Goal: Task Accomplishment & Management: Use online tool/utility

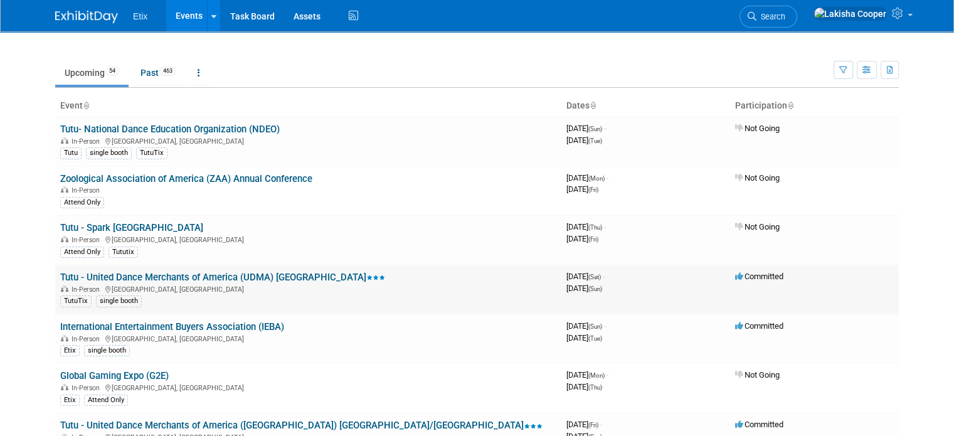
click at [269, 274] on link "Tutu - United Dance Merchants of America (UDMA) [GEOGRAPHIC_DATA]" at bounding box center [222, 277] width 325 height 11
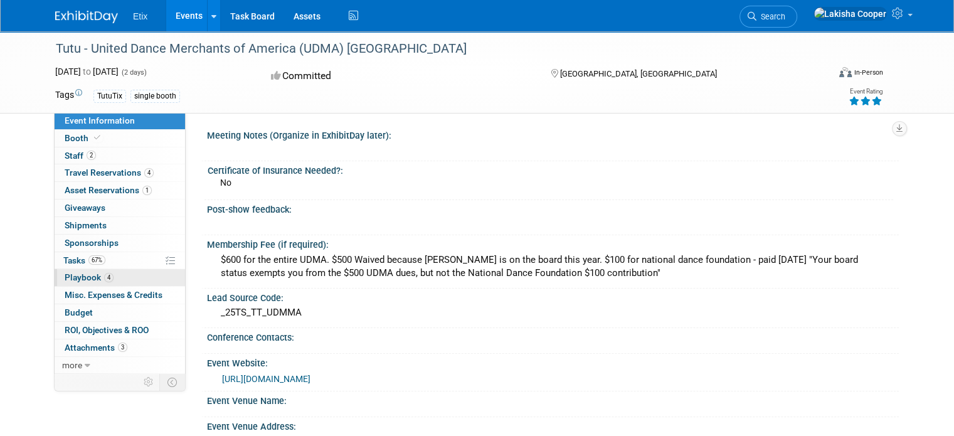
click at [74, 278] on span "Playbook 4" at bounding box center [89, 277] width 49 height 10
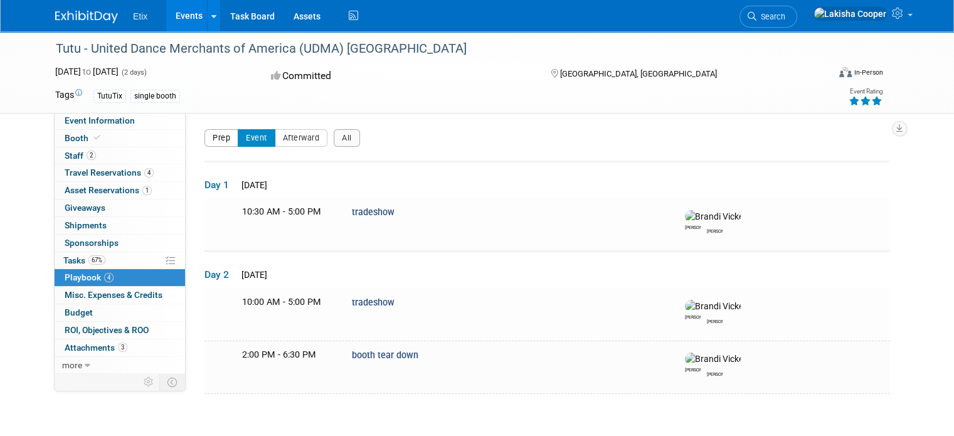
click at [212, 139] on button "Prep" at bounding box center [222, 138] width 34 height 18
